Goal: Information Seeking & Learning: Find specific fact

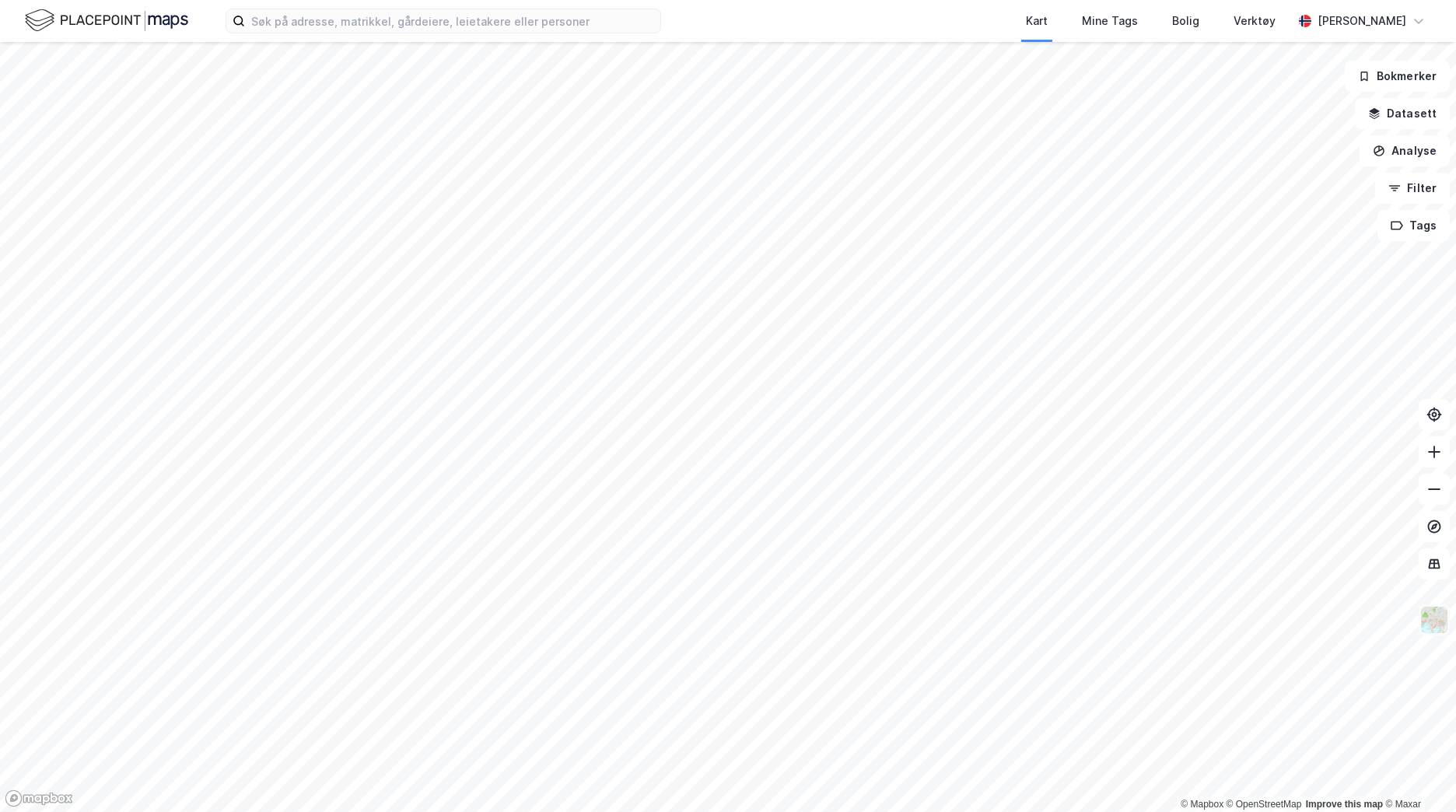
click at [1444, 621] on img at bounding box center [1434, 620] width 30 height 30
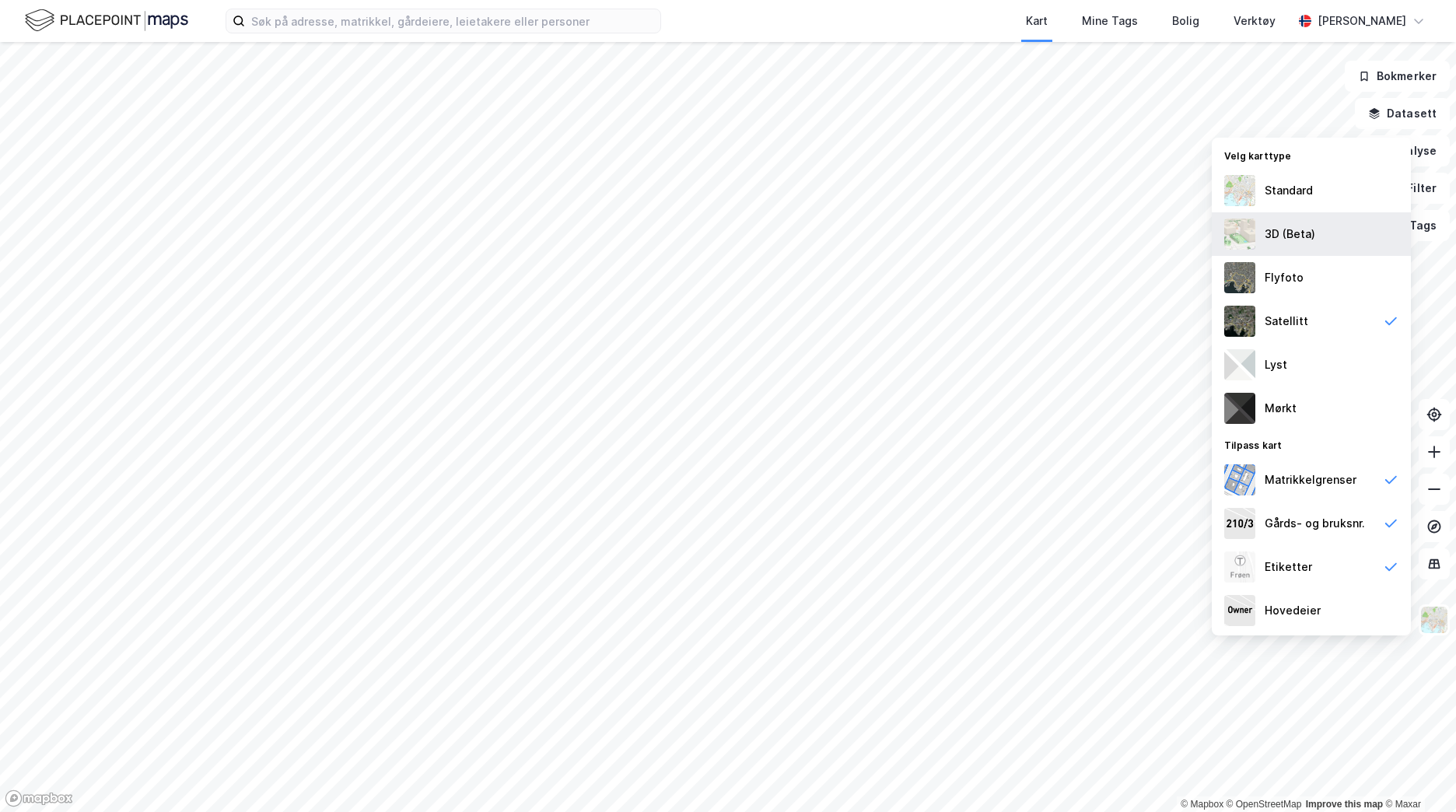
click at [1273, 226] on div "3D (Beta)" at bounding box center [1290, 234] width 50 height 19
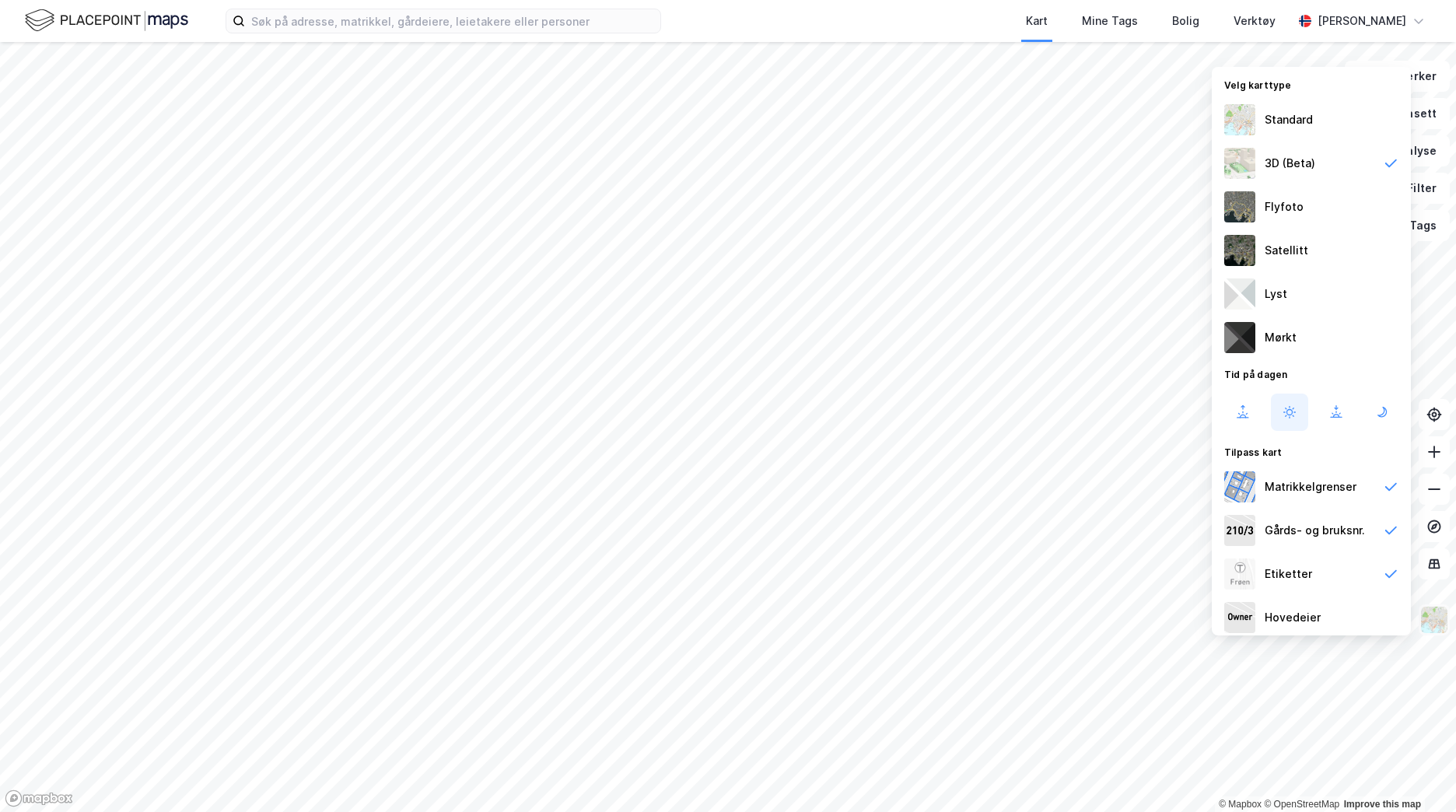
click at [1448, 633] on div "© Mapbox © OpenStreetMap Improve this map Bokmerker Datasett Analyse Filter Tag…" at bounding box center [728, 427] width 1456 height 770
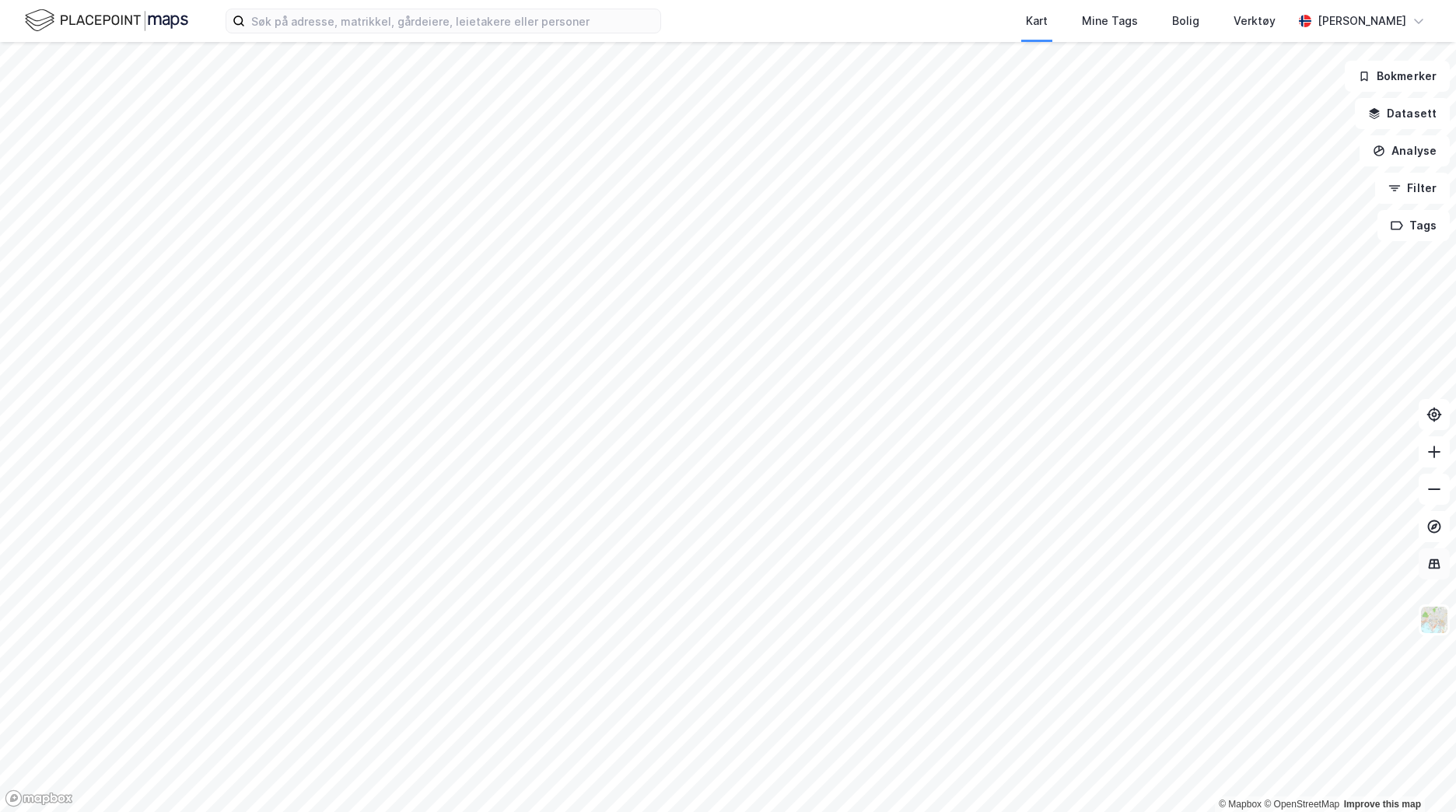
drag, startPoint x: 1434, startPoint y: 618, endPoint x: 1421, endPoint y: 557, distance: 62.4
click at [1434, 617] on img at bounding box center [1434, 620] width 30 height 30
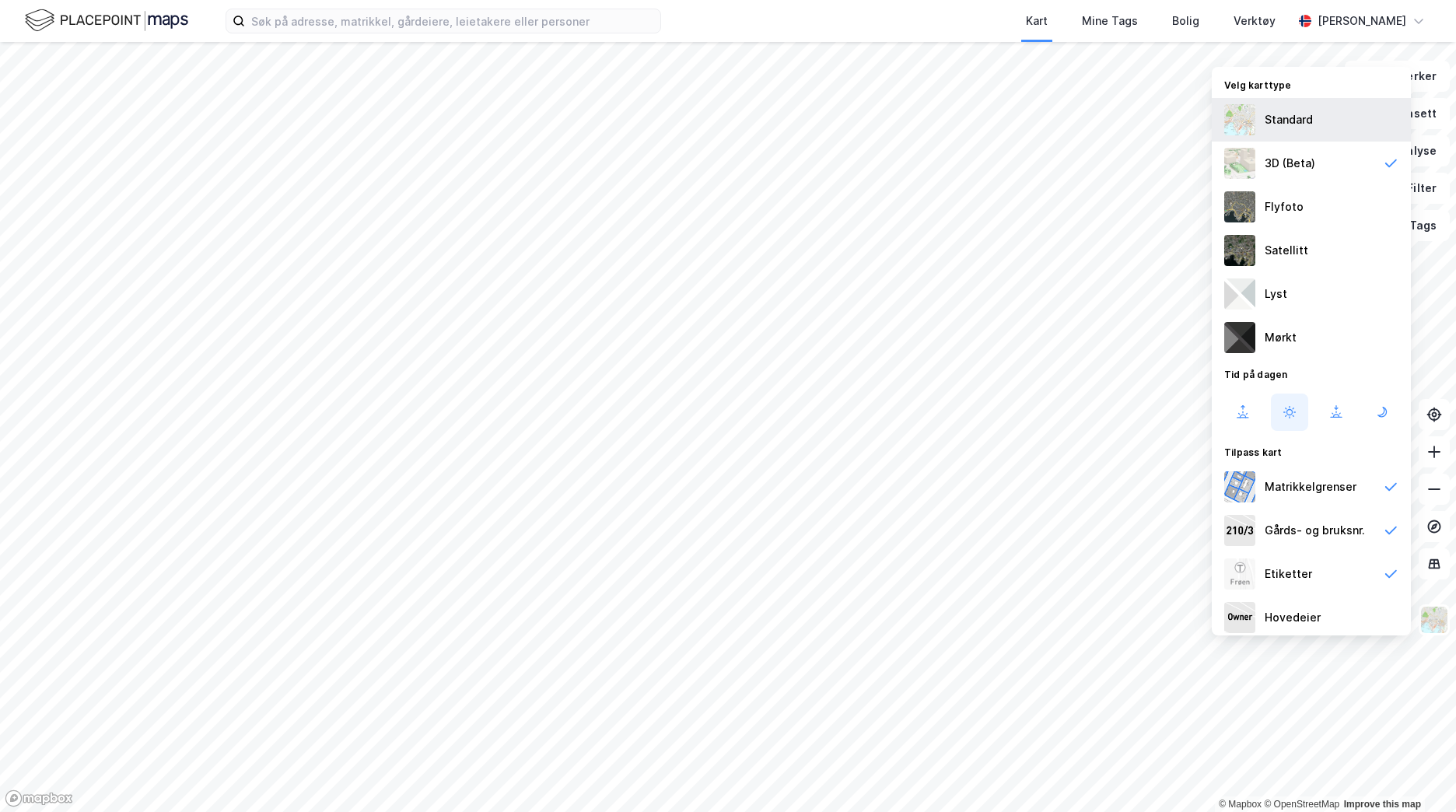
click at [1262, 114] on div "Standard" at bounding box center [1310, 120] width 199 height 43
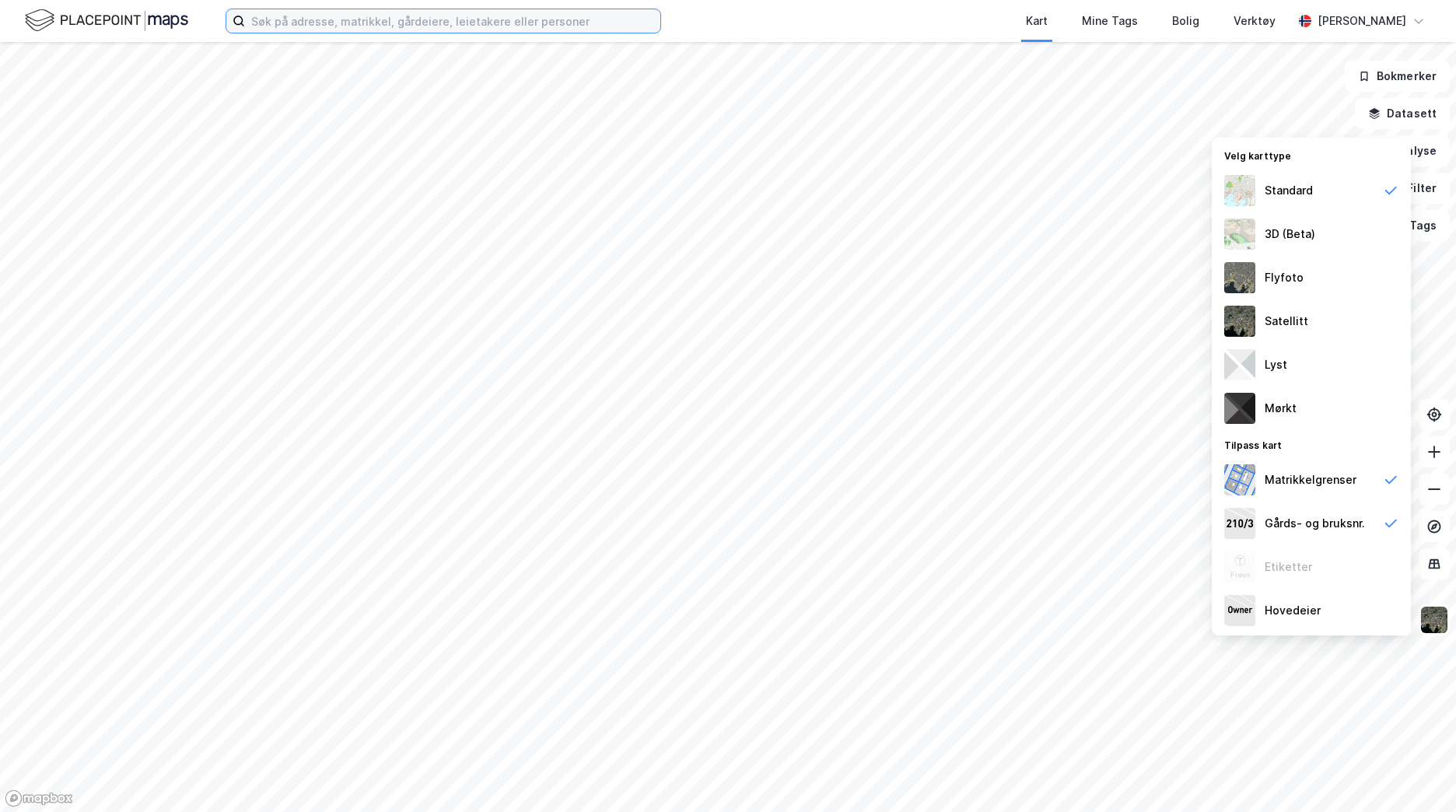
click at [466, 21] on input at bounding box center [452, 21] width 415 height 23
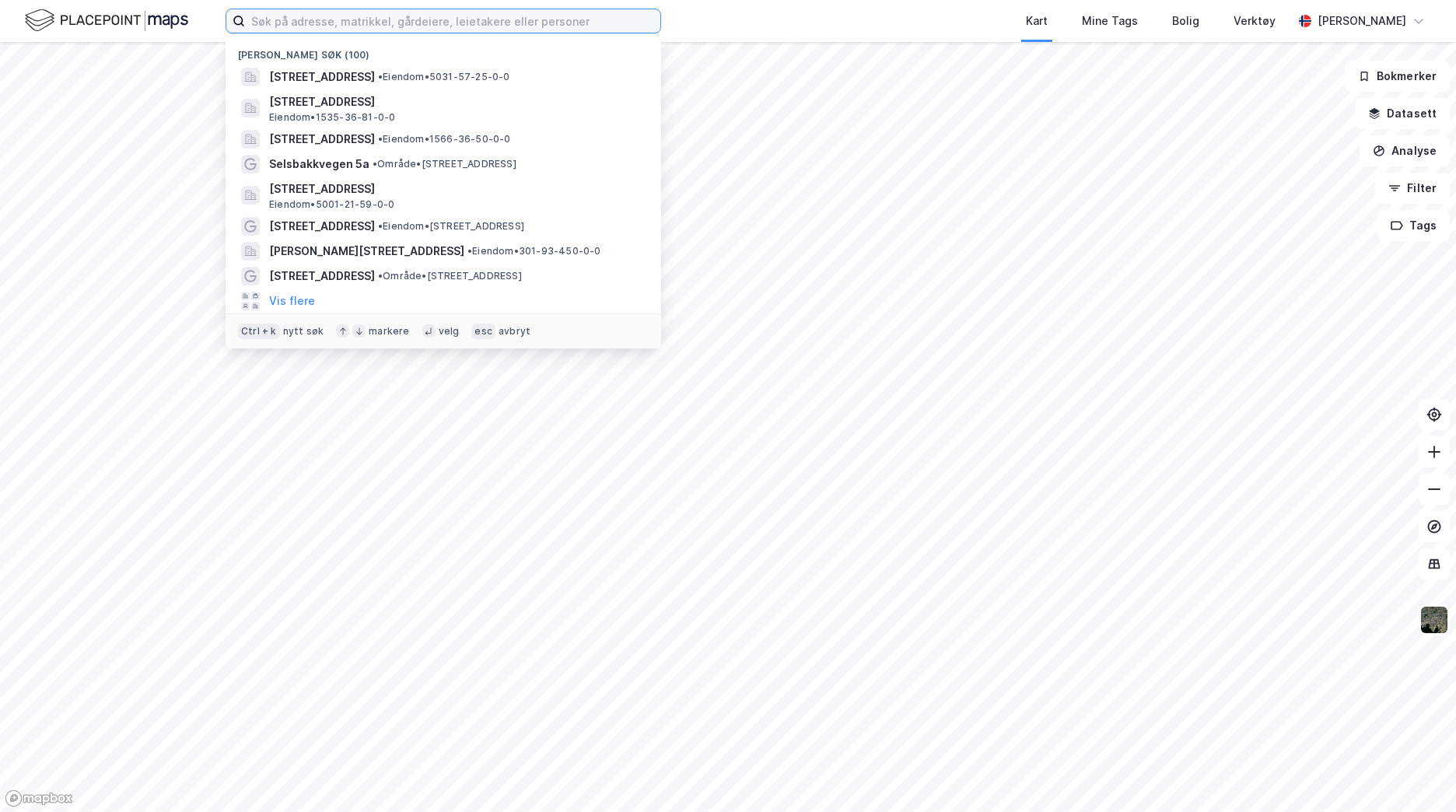
click at [326, 26] on input at bounding box center [452, 21] width 415 height 23
type input "K"
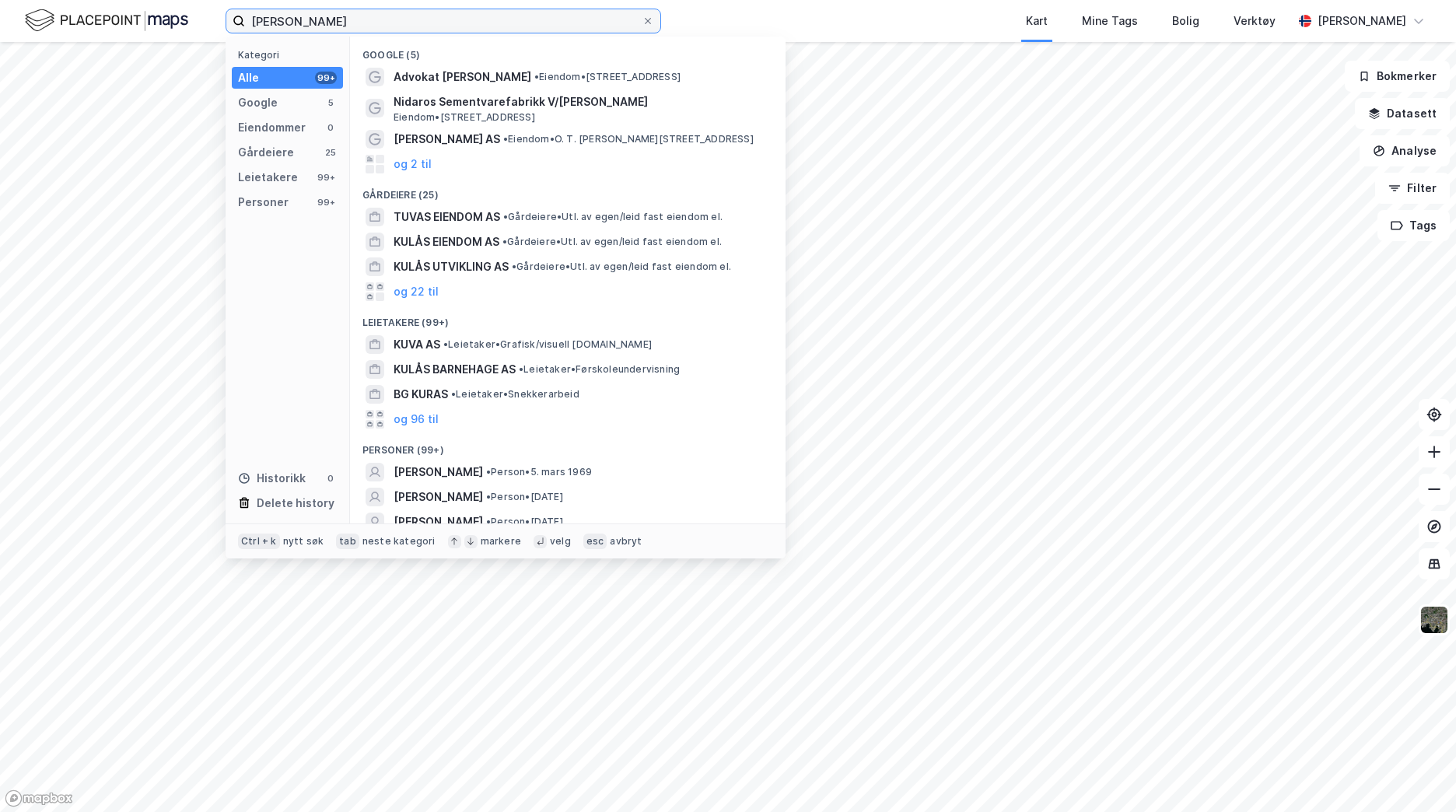
click at [276, 15] on input "[PERSON_NAME]" at bounding box center [442, 21] width 397 height 23
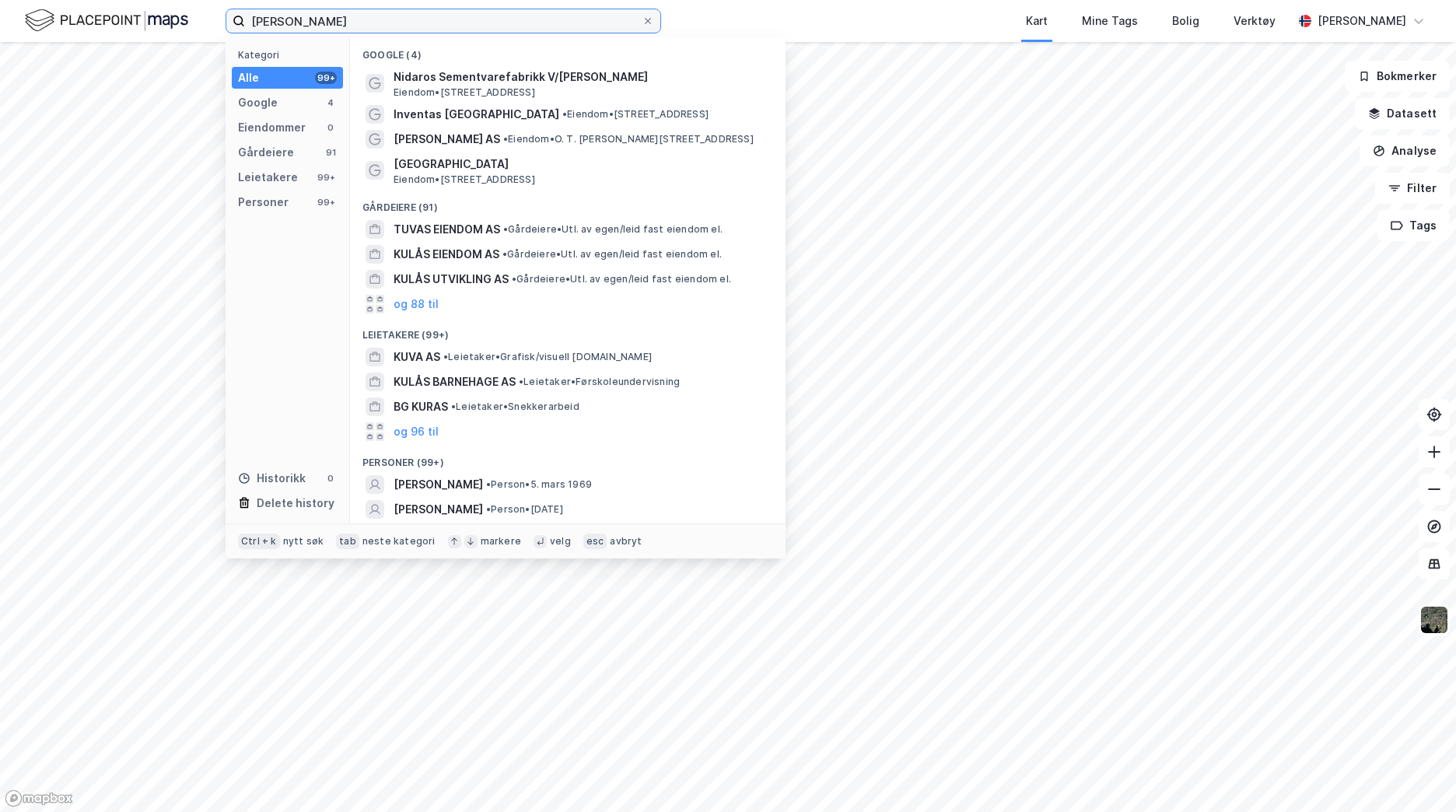
click at [371, 20] on input "[PERSON_NAME]" at bounding box center [442, 21] width 397 height 23
type input "[PERSON_NAME]"
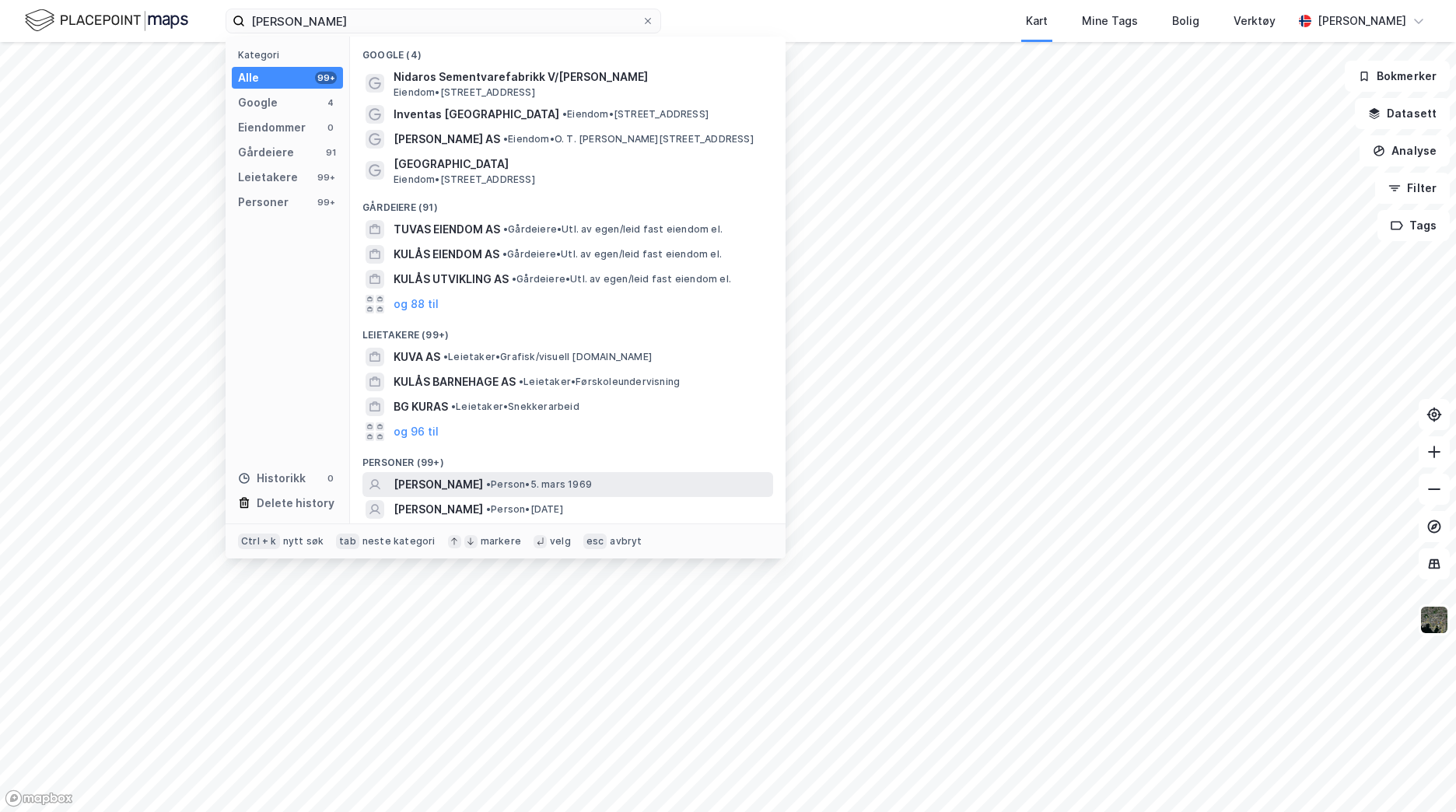
click at [491, 486] on span "• Person • [DATE]" at bounding box center [539, 485] width 106 height 13
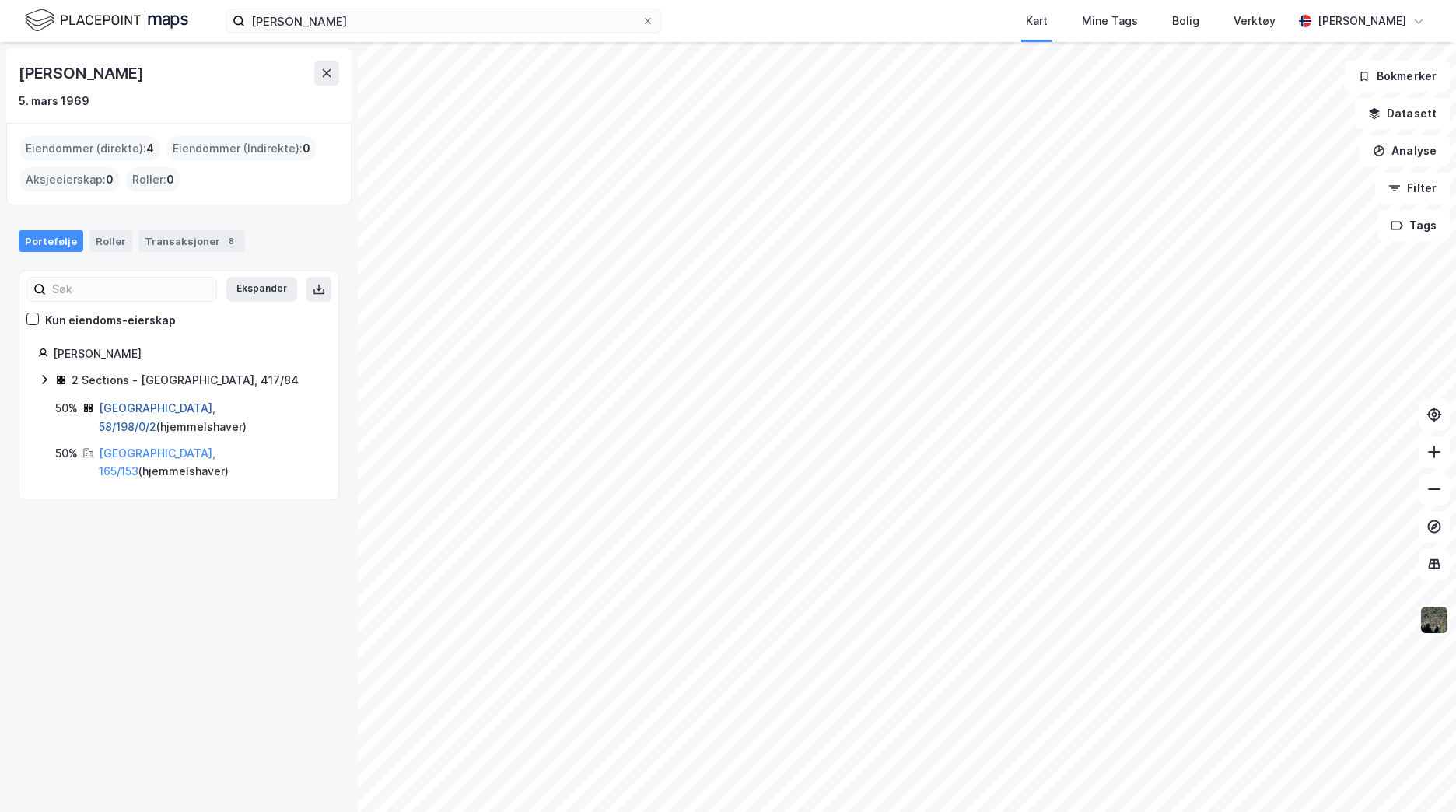
click at [185, 406] on link "[GEOGRAPHIC_DATA], 58/198/0/2" at bounding box center [157, 416] width 117 height 31
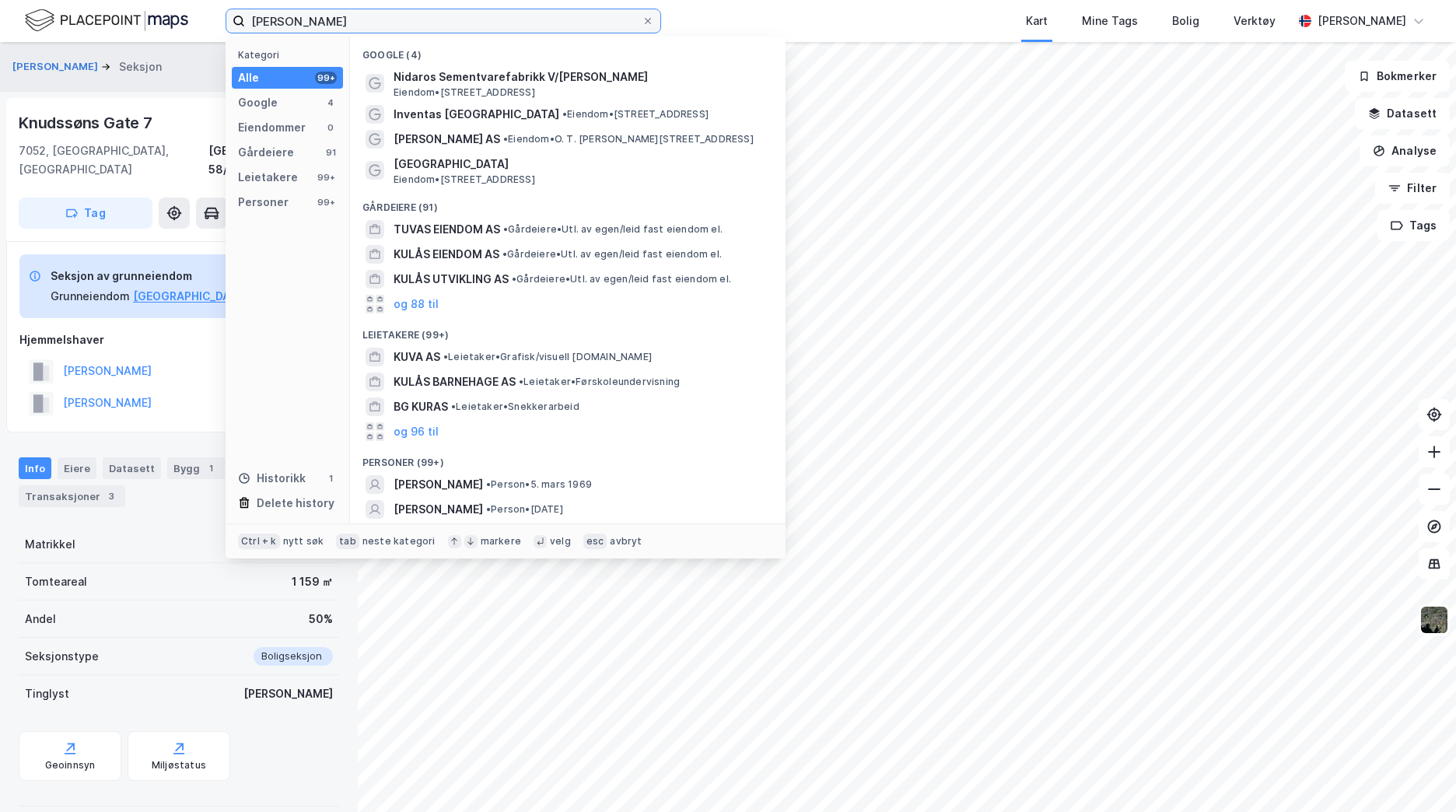
drag, startPoint x: 429, startPoint y: 25, endPoint x: 180, endPoint y: 15, distance: 249.2
click at [180, 15] on div "[PERSON_NAME] Kategori Alle 99+ Google 4 Eiendommer 0 Gårdeiere 91 Leietakere 9…" at bounding box center [728, 21] width 1456 height 42
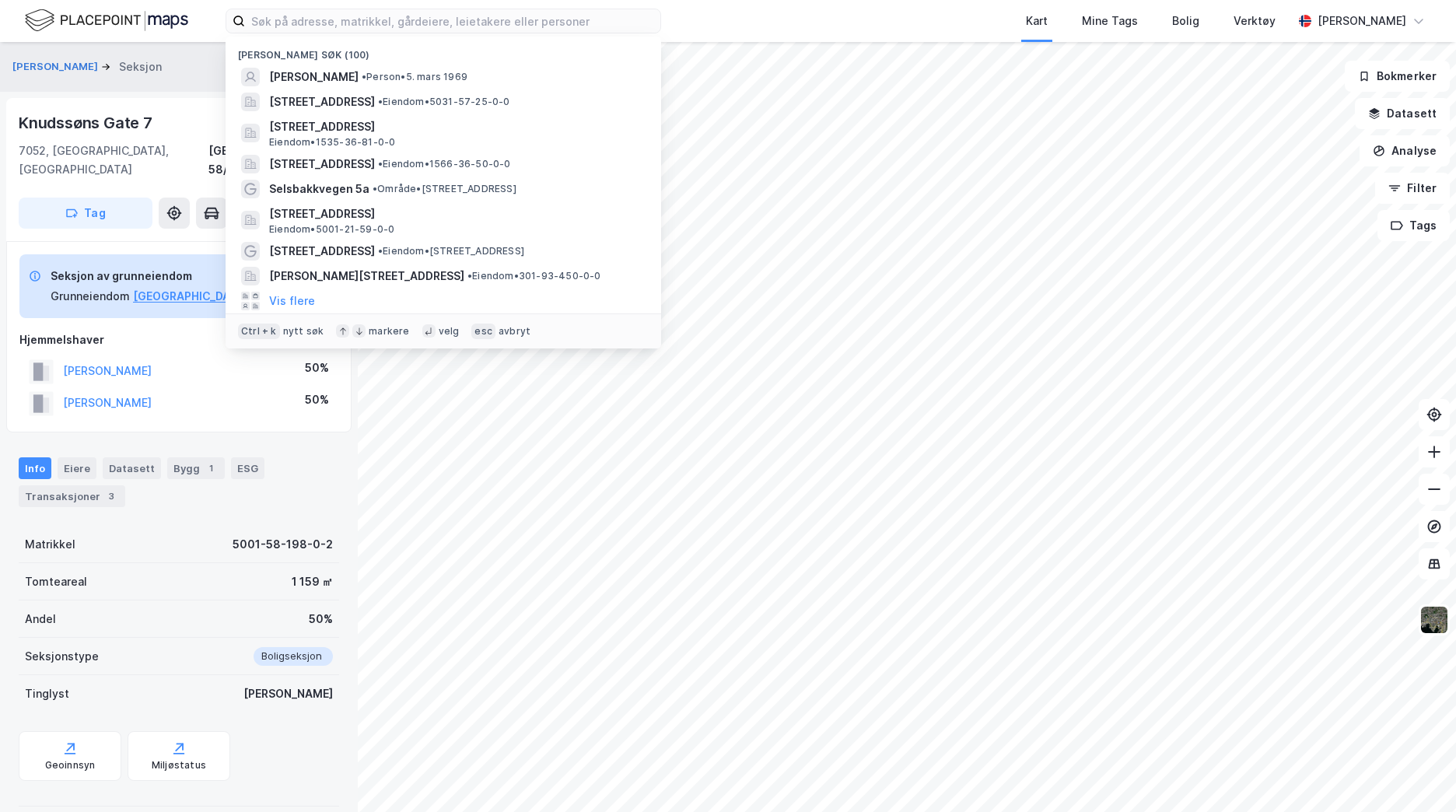
click at [792, 30] on div "Kart Mine Tags Bolig Verktøy" at bounding box center [1014, 21] width 557 height 42
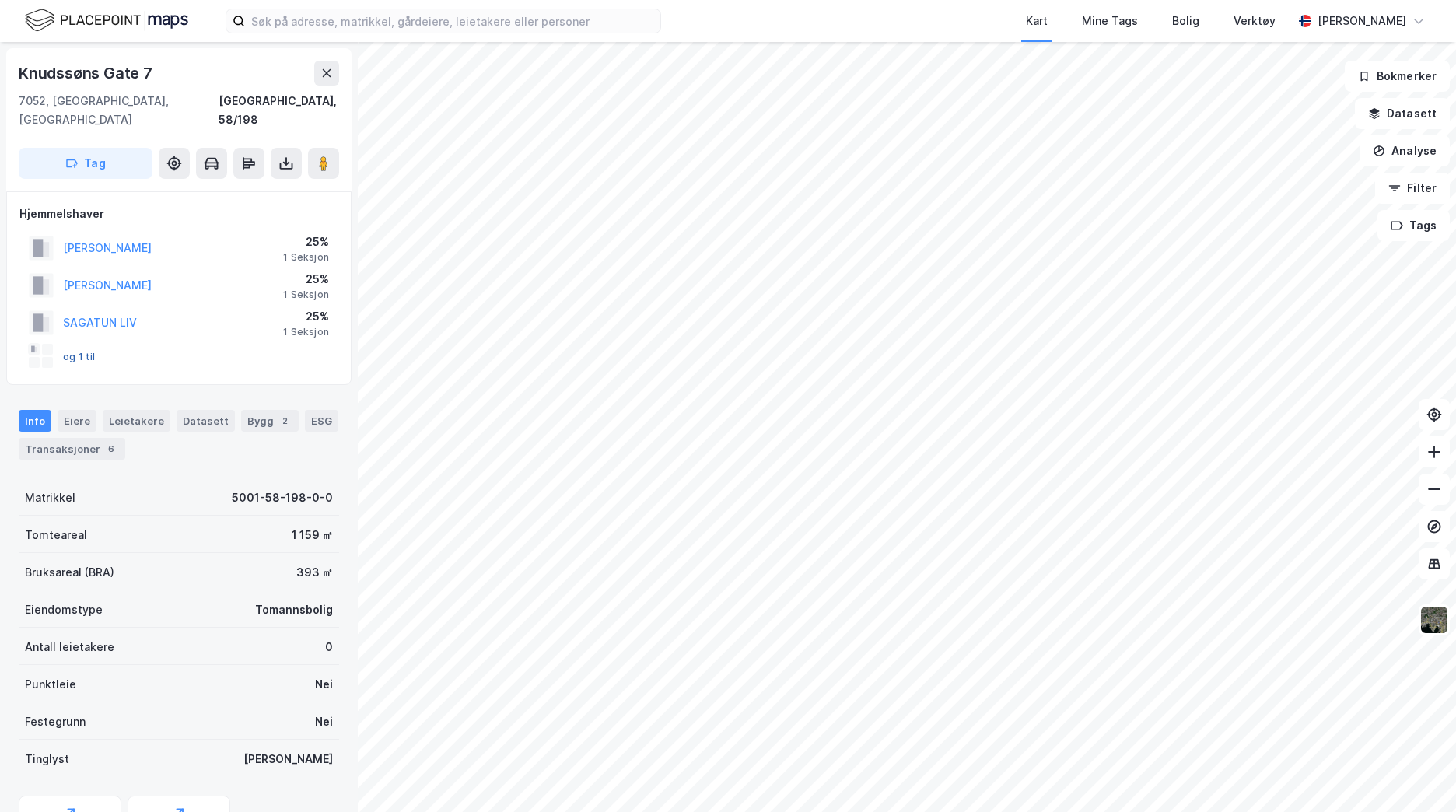
click at [0, 0] on button "og 1 til" at bounding box center [0, 0] width 0 height 0
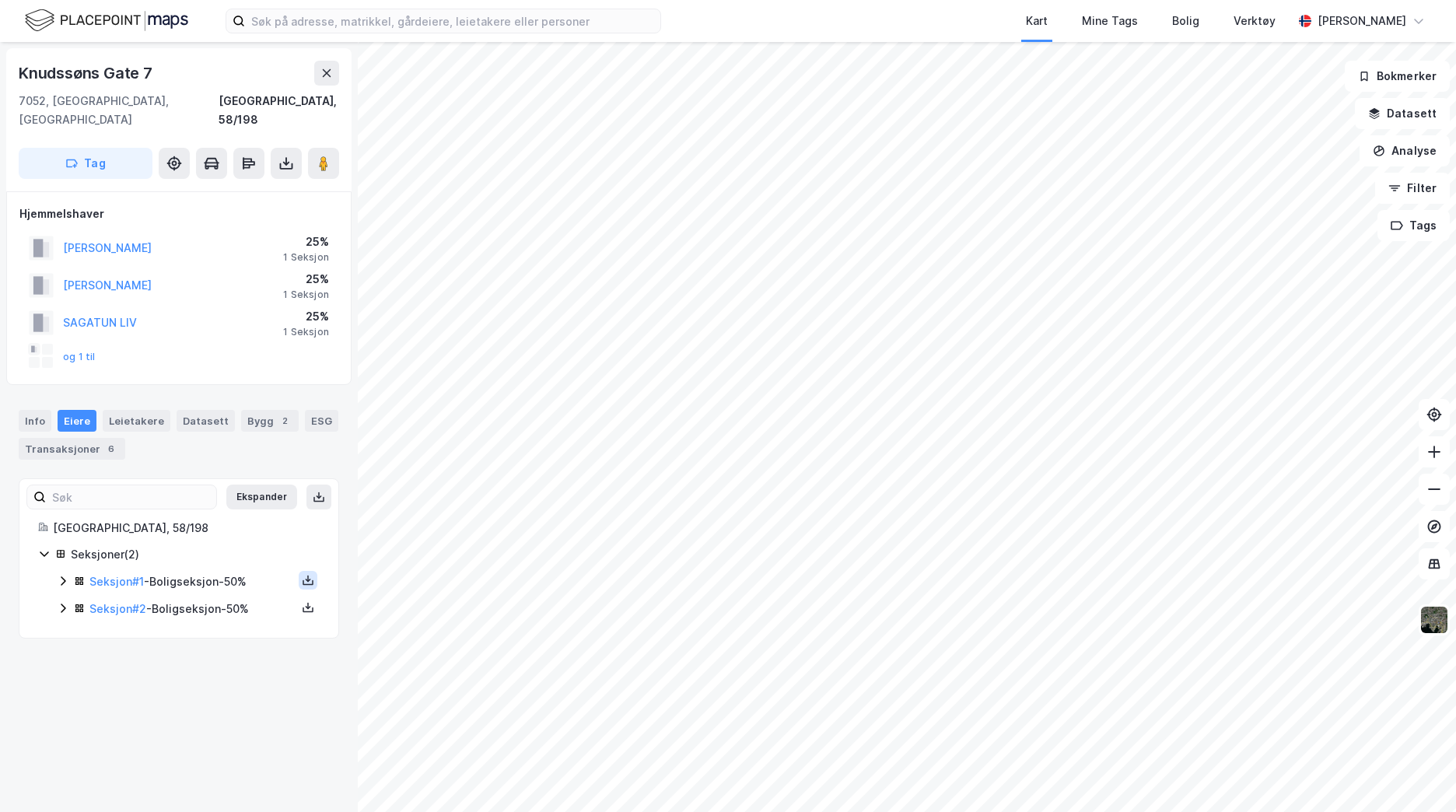
click at [302, 574] on icon at bounding box center [308, 580] width 13 height 13
click at [204, 524] on div "Grunnbok" at bounding box center [214, 533] width 52 height 19
click at [302, 601] on icon at bounding box center [308, 607] width 13 height 13
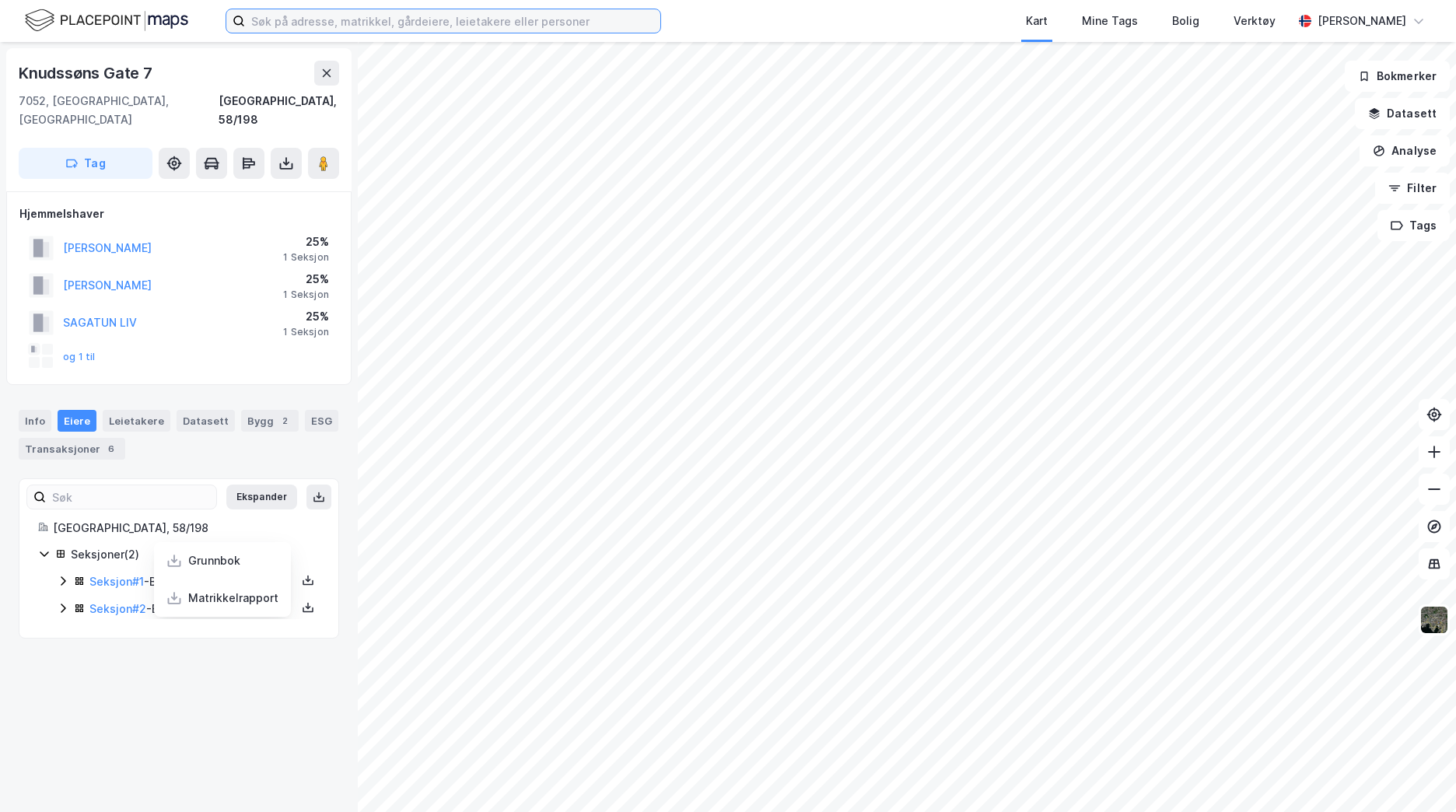
click at [360, 31] on input at bounding box center [452, 21] width 415 height 23
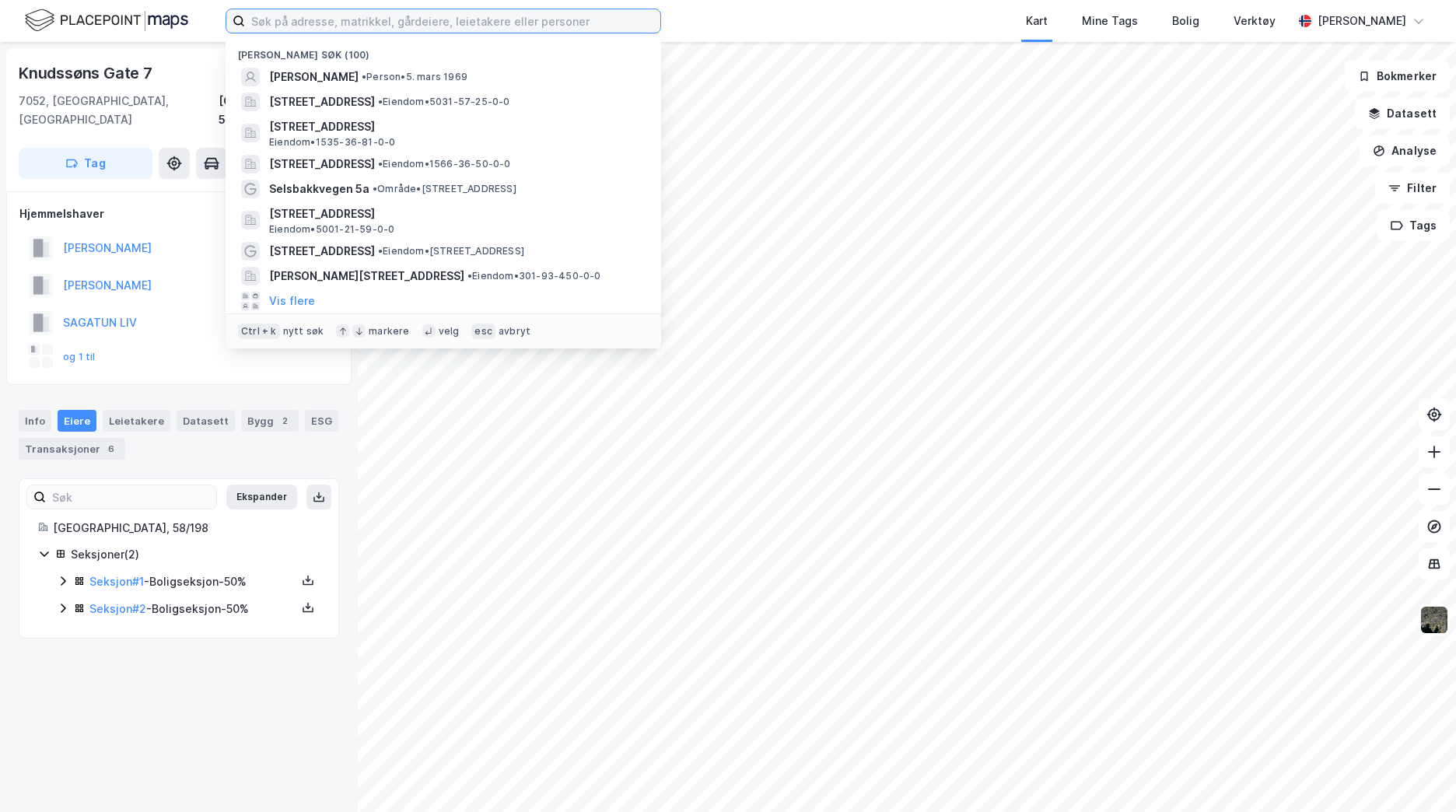
click at [353, 13] on input at bounding box center [452, 21] width 415 height 23
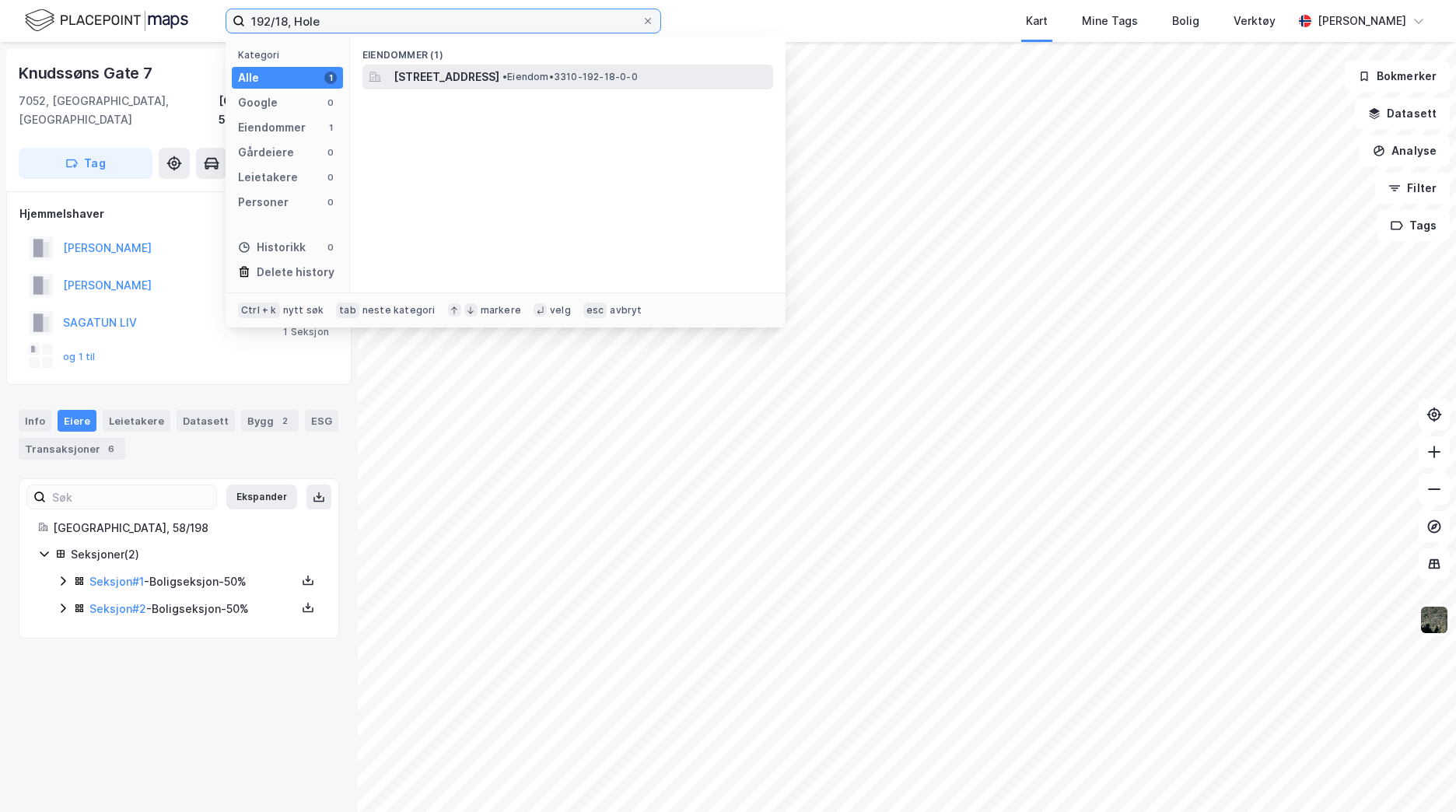
type input "192/18, Hole"
click at [499, 69] on span "[STREET_ADDRESS]" at bounding box center [447, 76] width 106 height 19
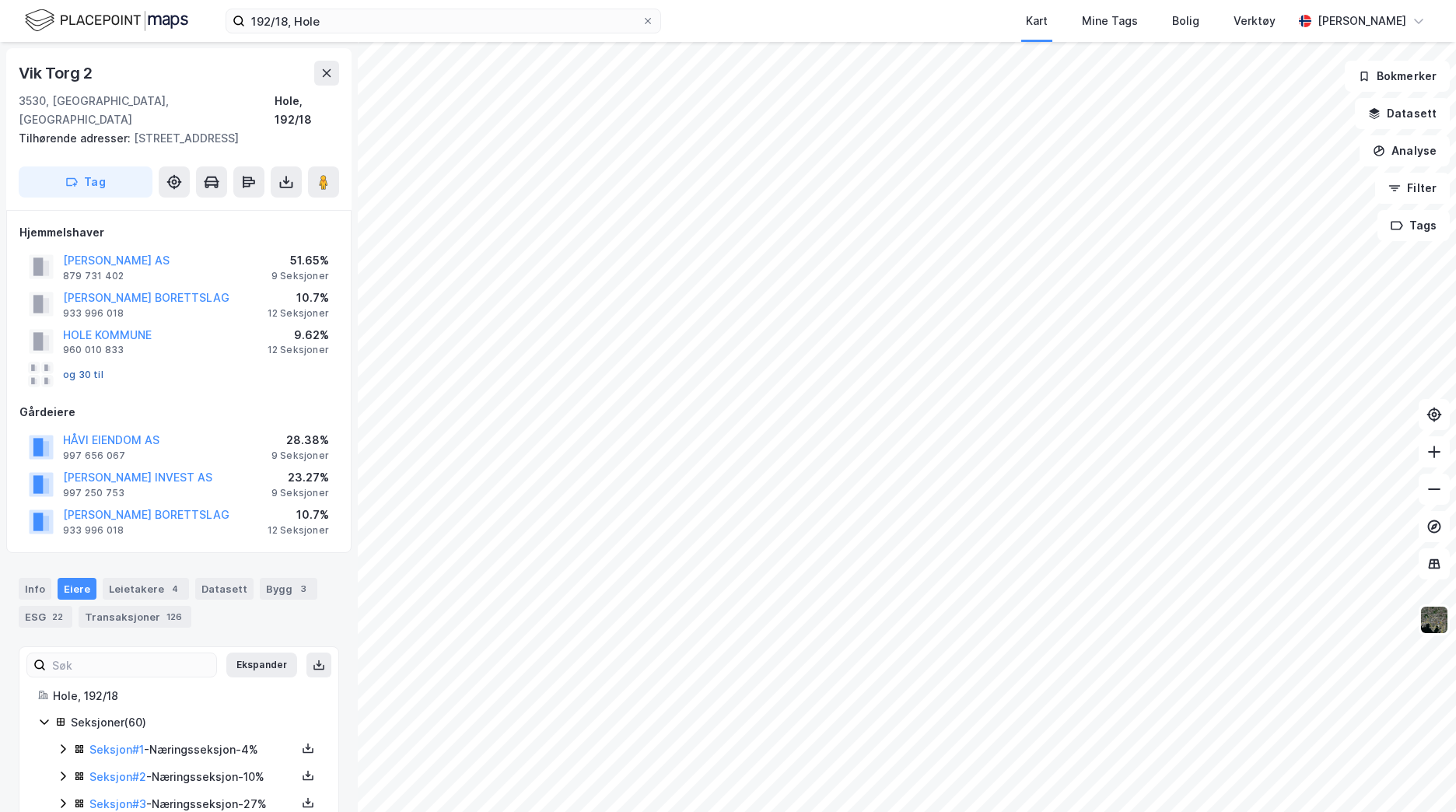
click at [0, 0] on button "og 30 til" at bounding box center [0, 0] width 0 height 0
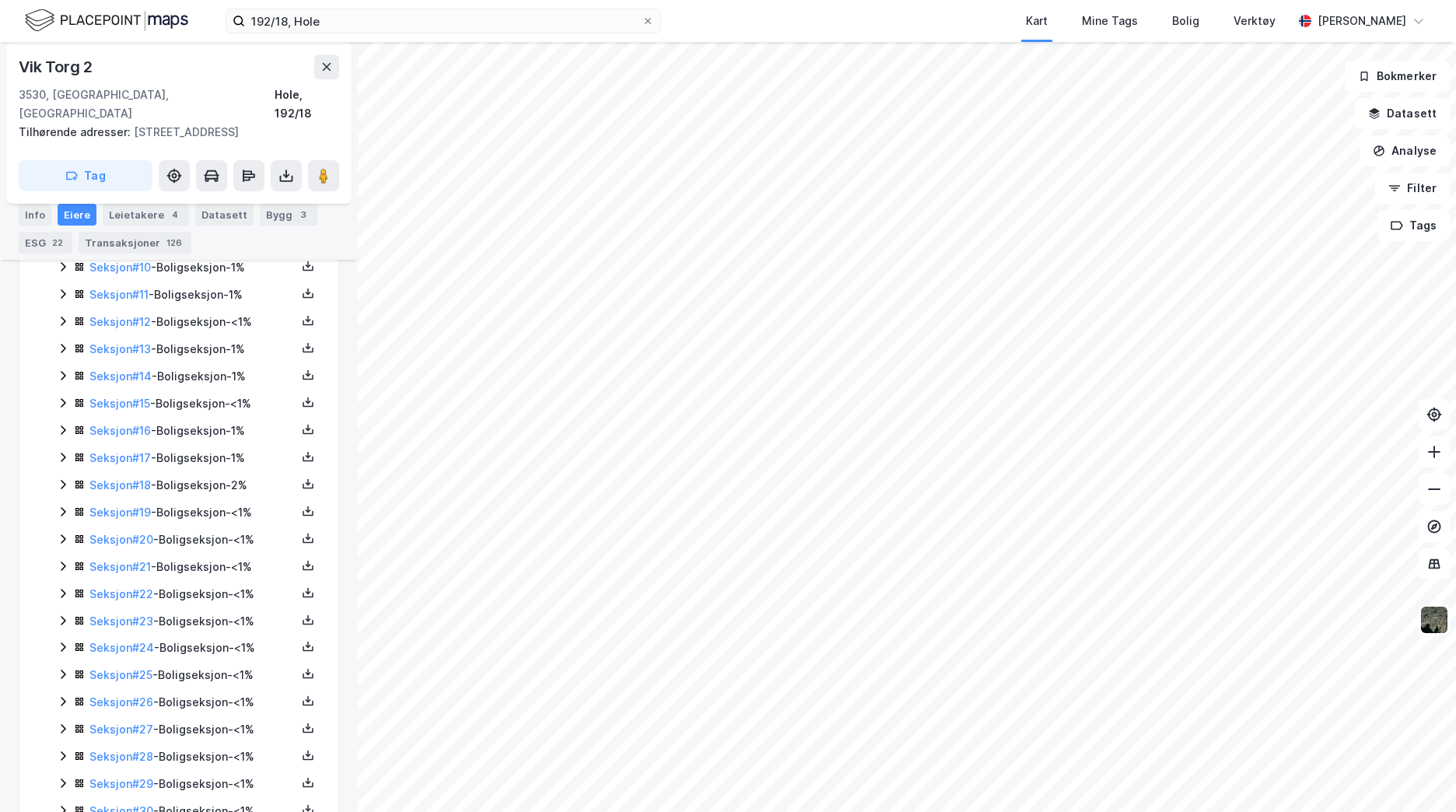
scroll to position [33, 0]
